Goal: Transaction & Acquisition: Purchase product/service

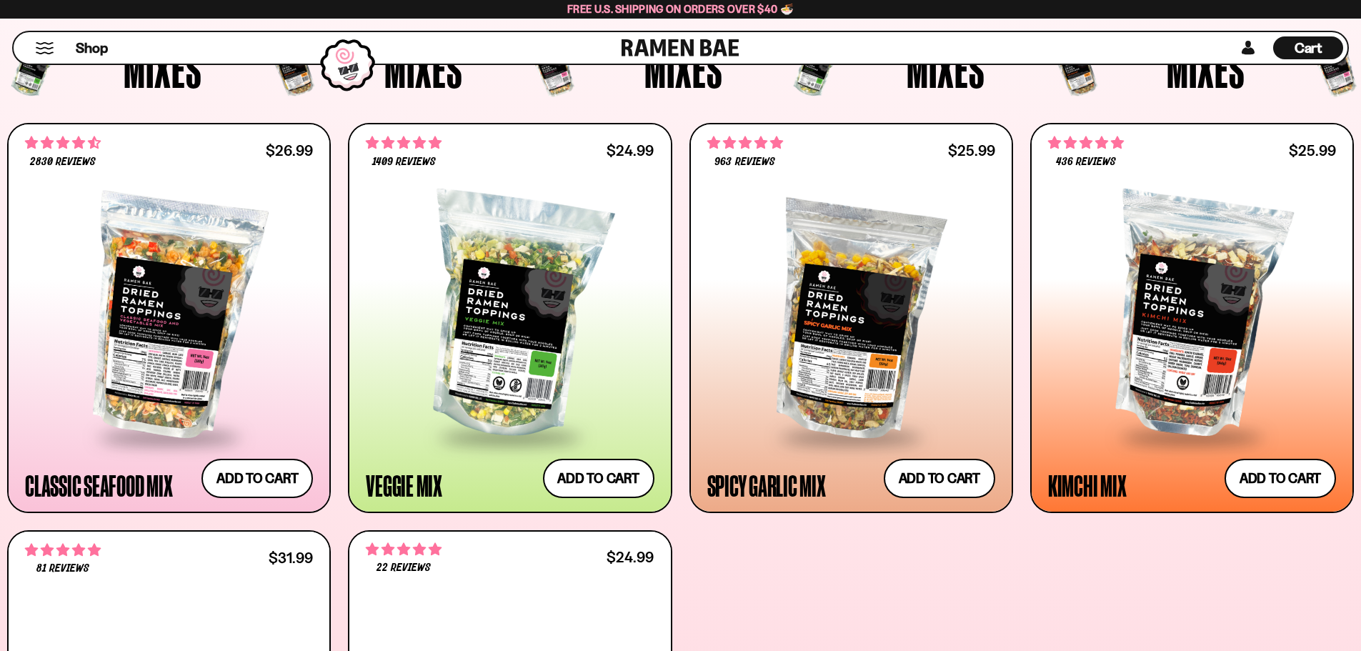
scroll to position [500, 0]
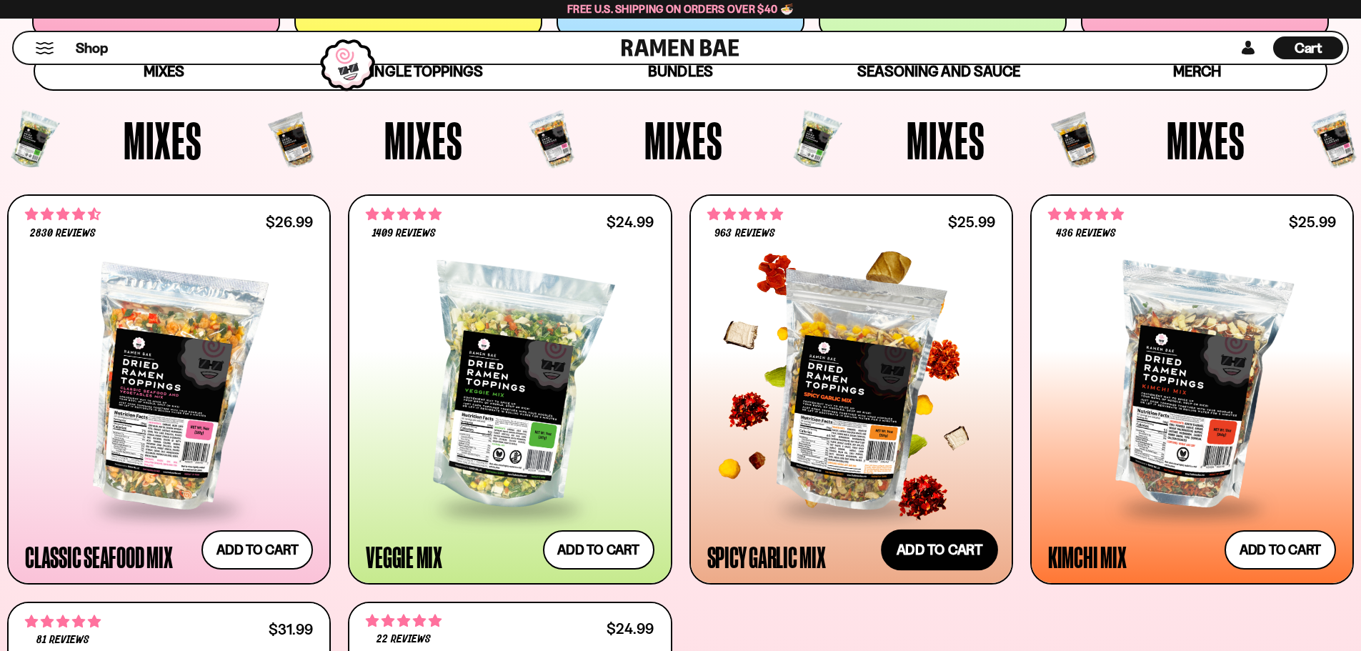
click at [940, 552] on button "Add to cart Add ― Regular price $25.99 Regular price Sale price $25.99 Unit pri…" at bounding box center [939, 549] width 117 height 41
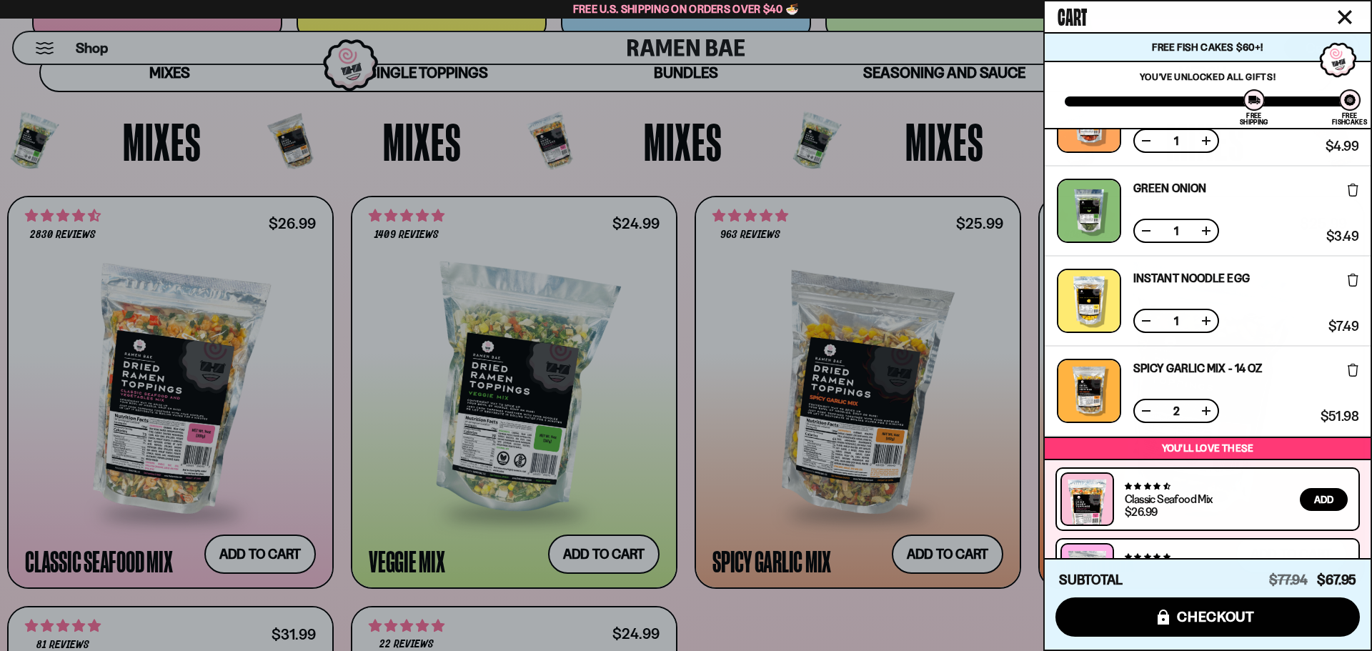
scroll to position [267, 0]
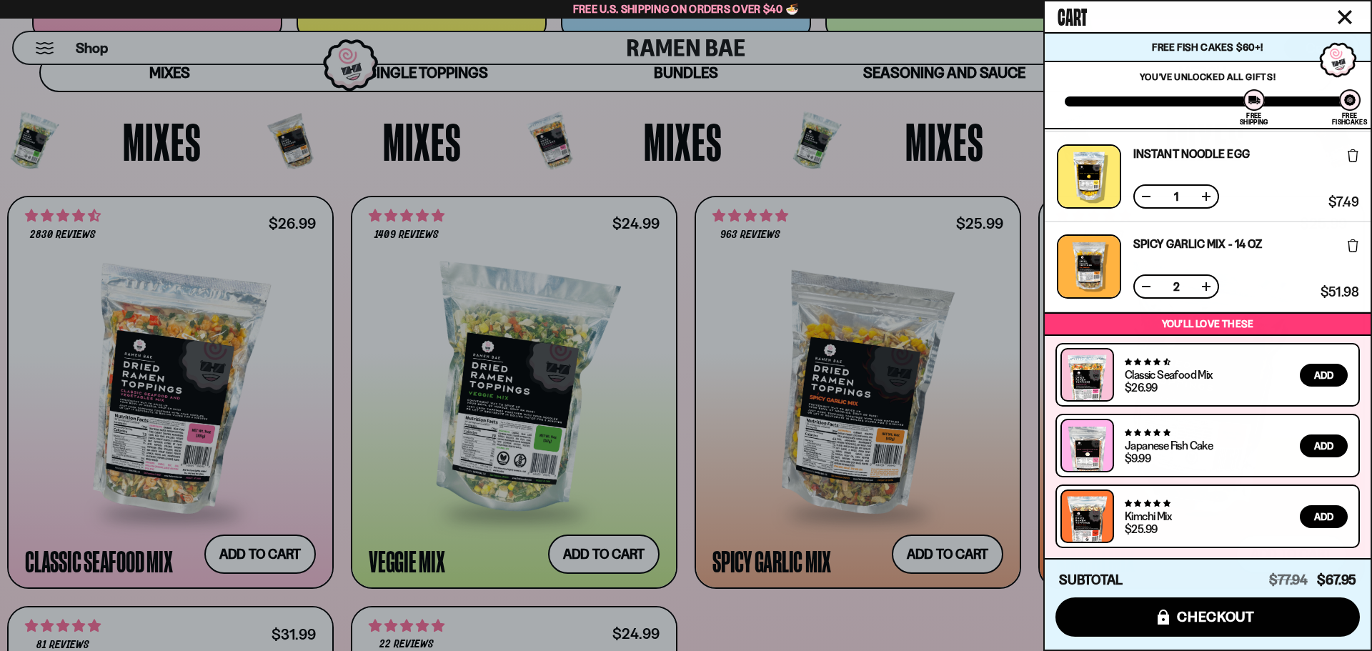
click at [1145, 283] on button at bounding box center [1146, 286] width 14 height 14
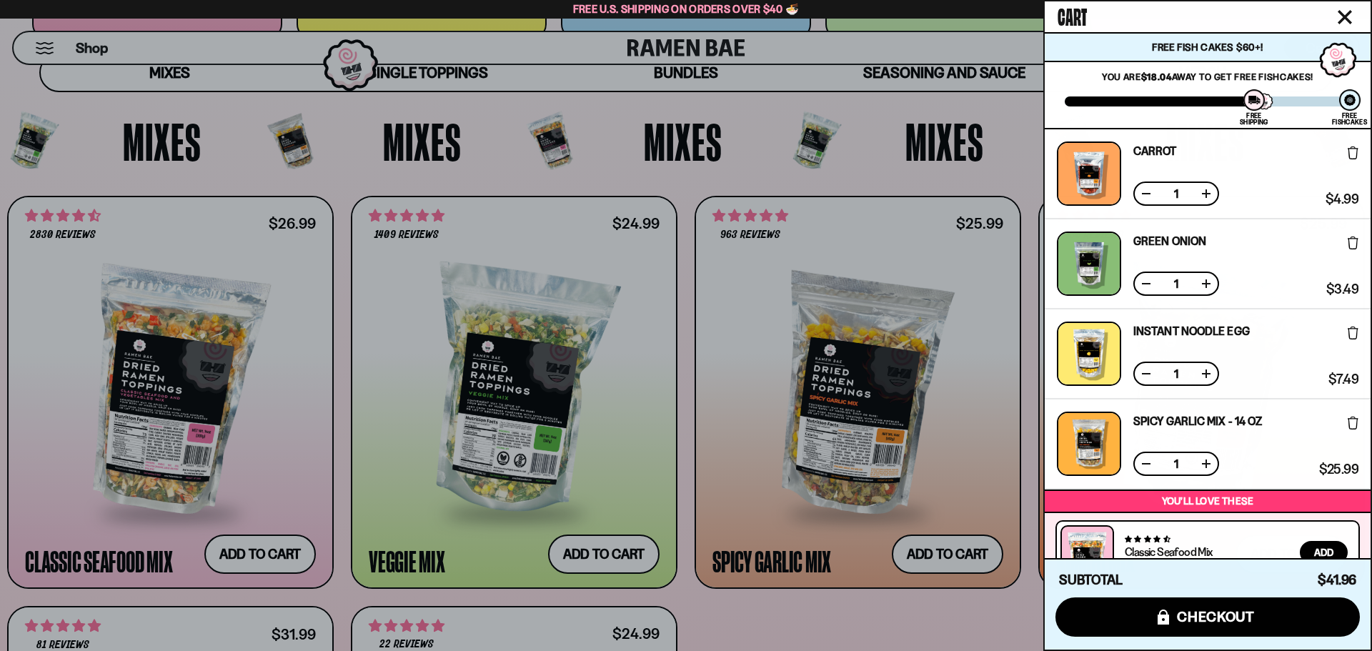
click at [1342, 16] on icon "Close cart" at bounding box center [1345, 17] width 14 height 14
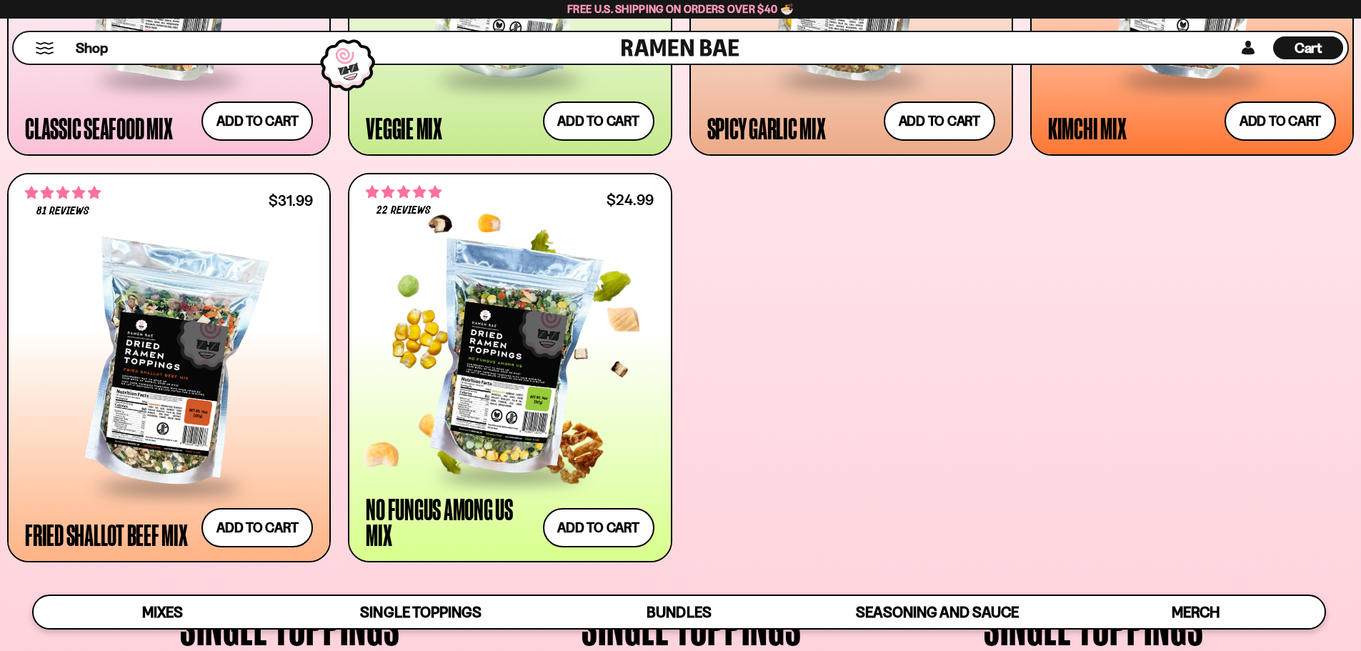
scroll to position [1000, 0]
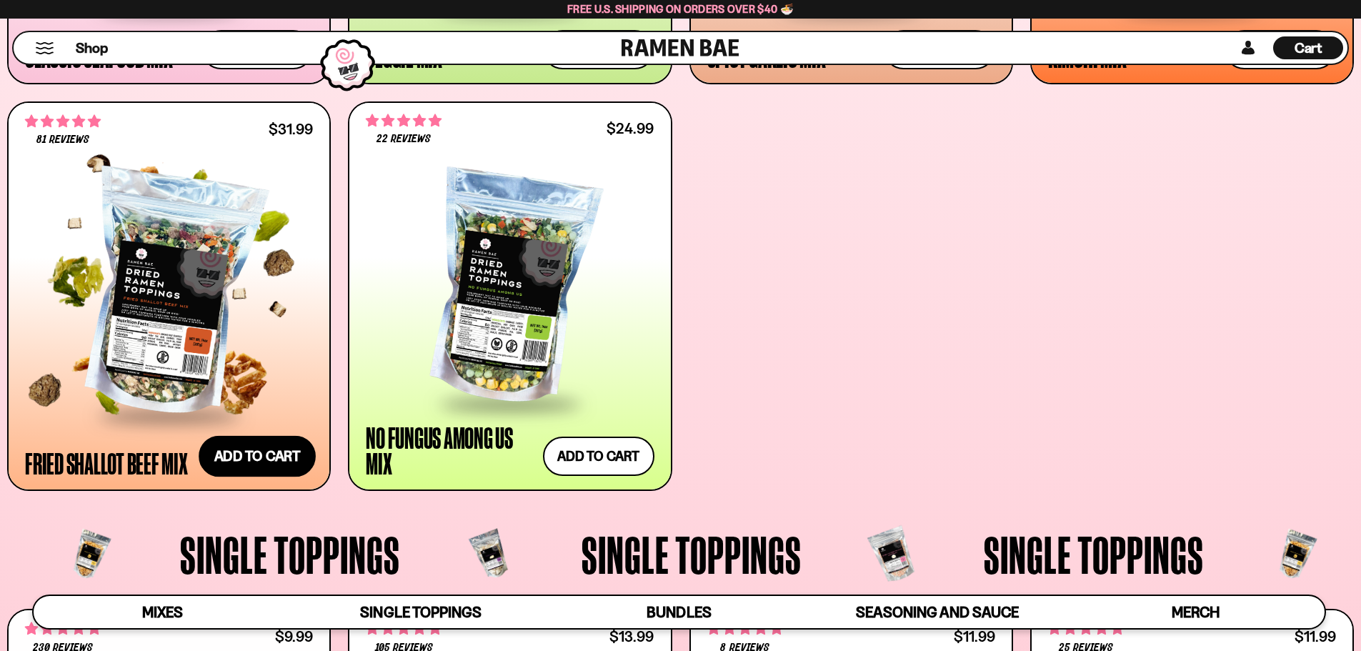
click at [283, 452] on button "Add to cart Add ― Regular price $31.99 Regular price Sale price $31.99 Unit pri…" at bounding box center [257, 456] width 117 height 41
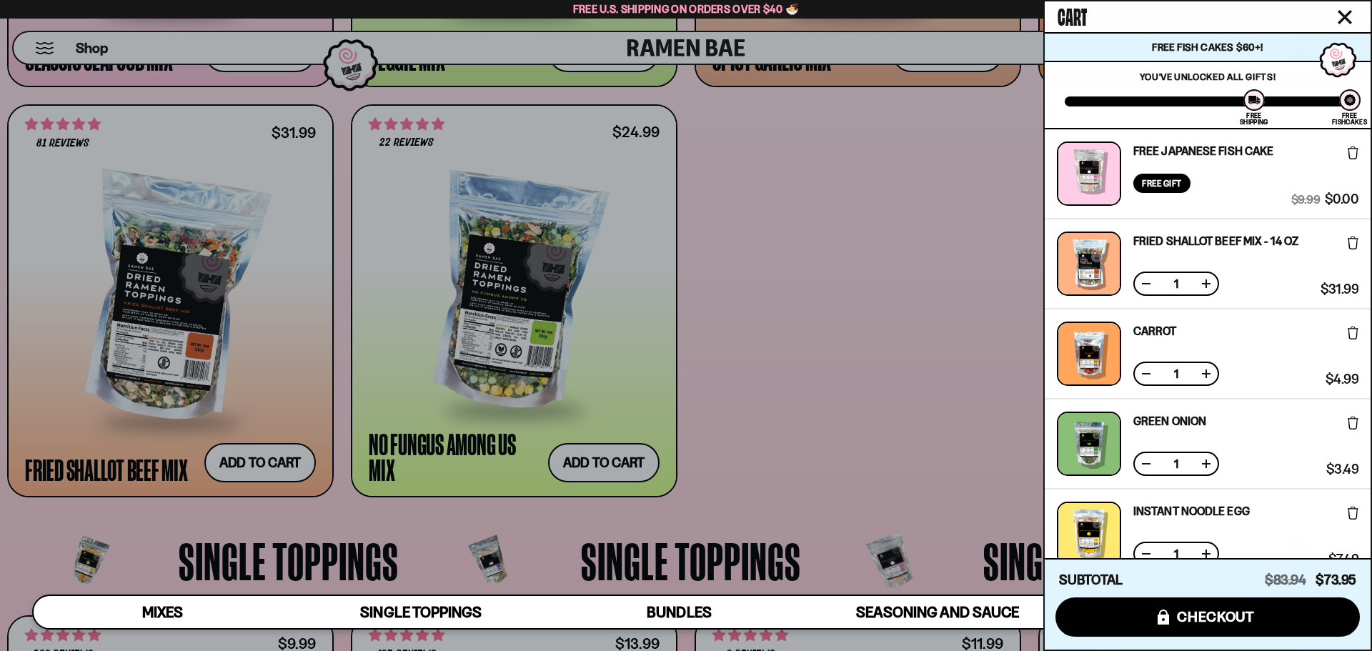
scroll to position [214, 0]
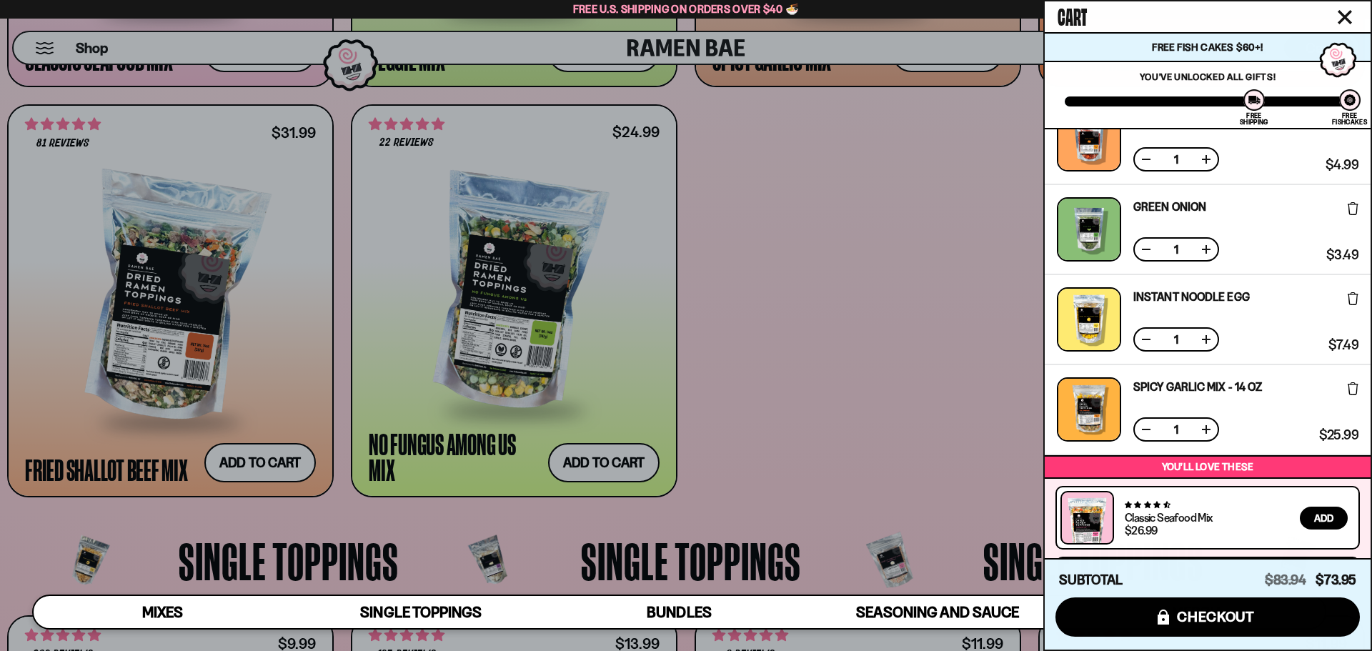
click at [1349, 302] on icon at bounding box center [1353, 298] width 11 height 13
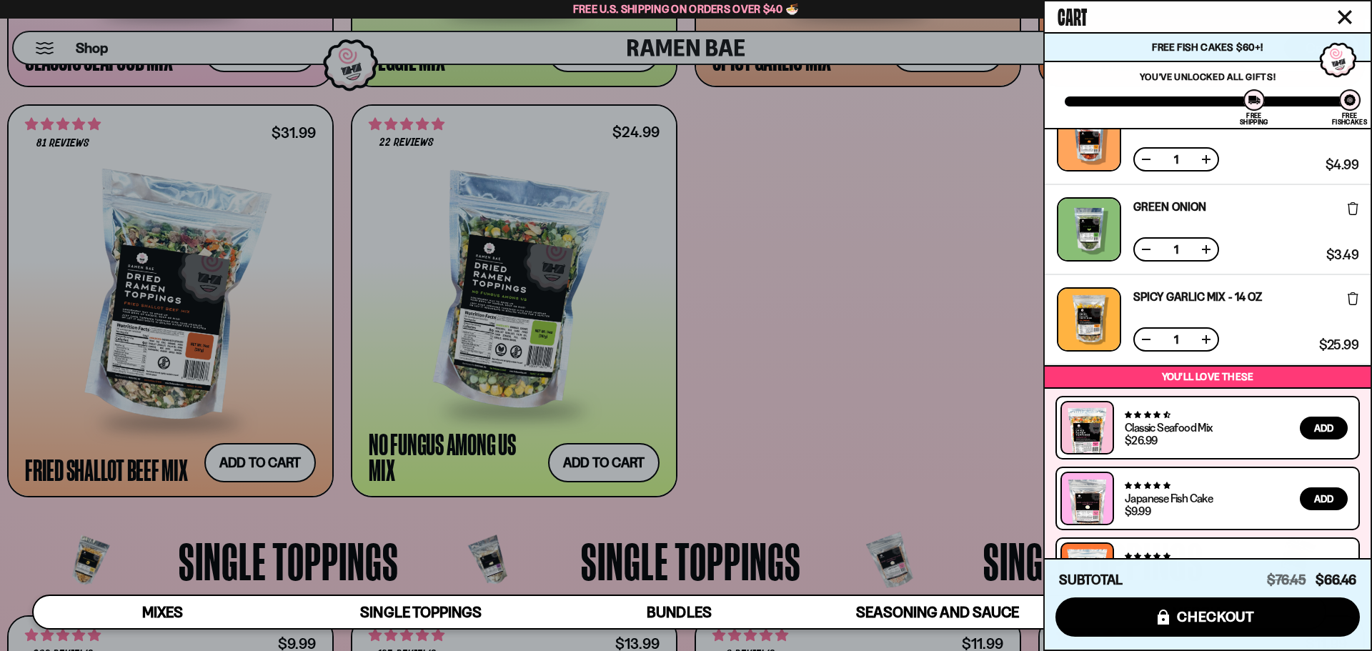
scroll to position [0, 0]
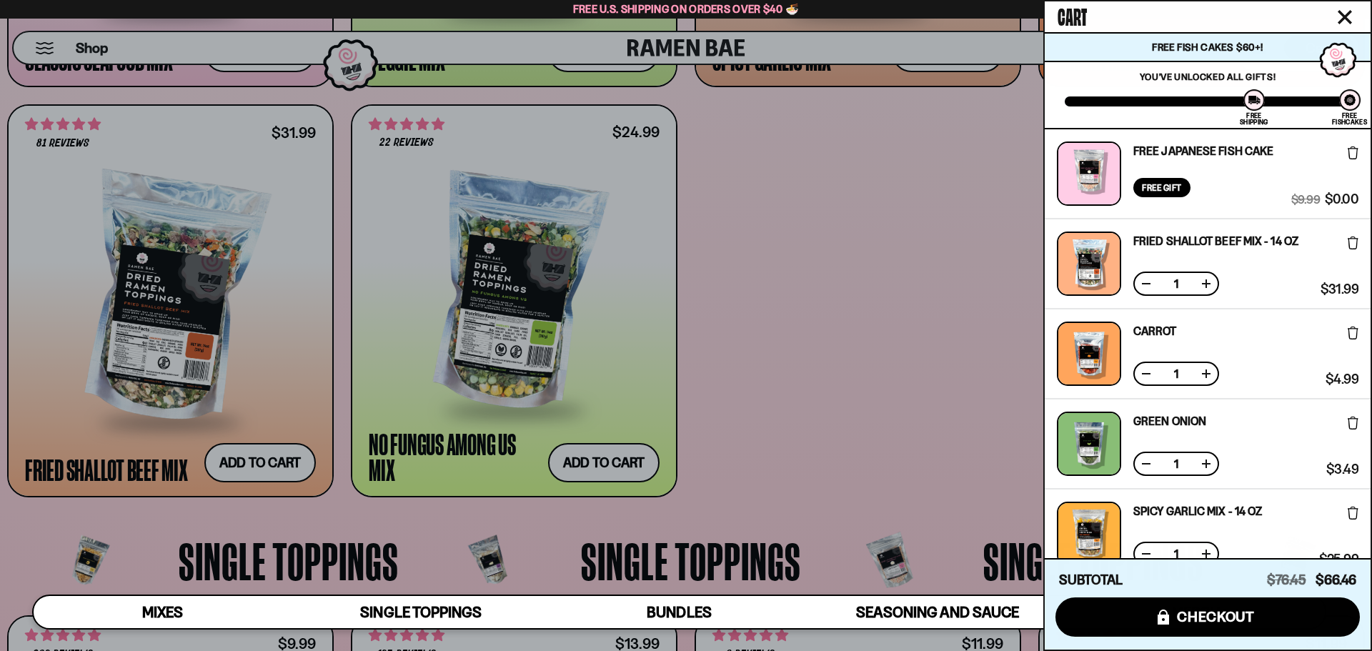
click at [1348, 336] on icon at bounding box center [1353, 333] width 11 height 13
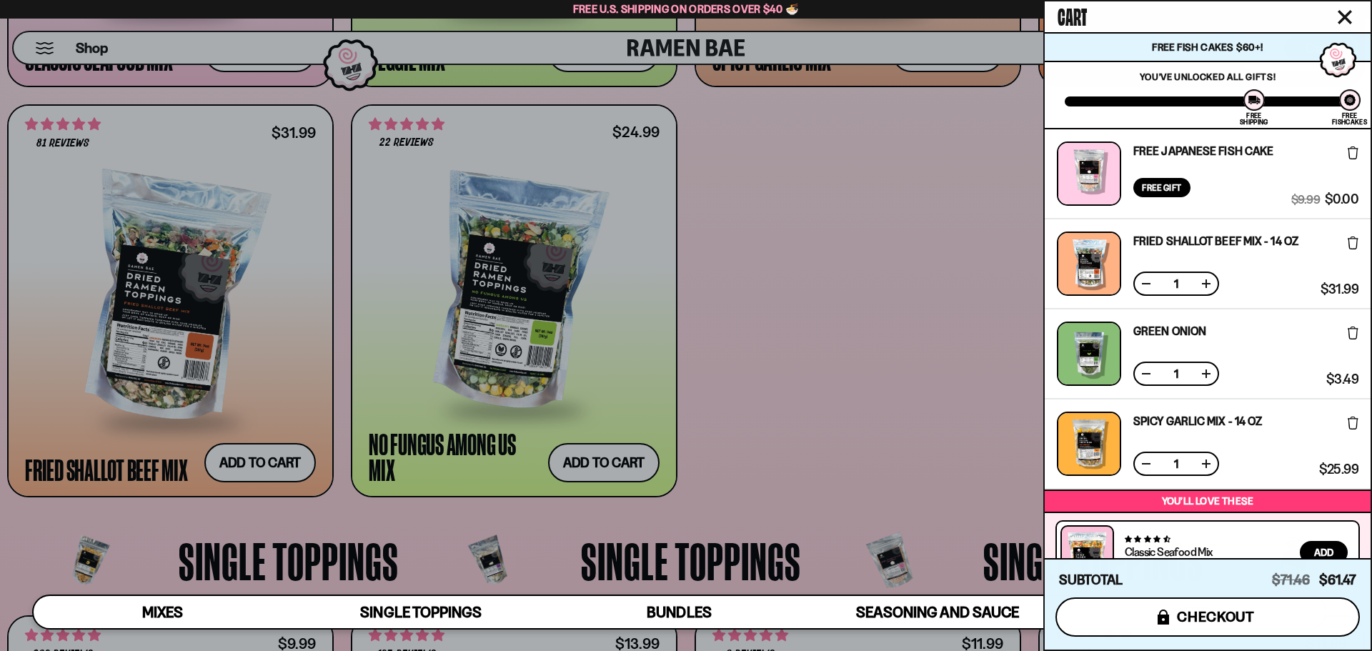
click at [1277, 617] on button "icons8-lock checkout" at bounding box center [1207, 616] width 304 height 39
